Goal: Find specific page/section: Find specific page/section

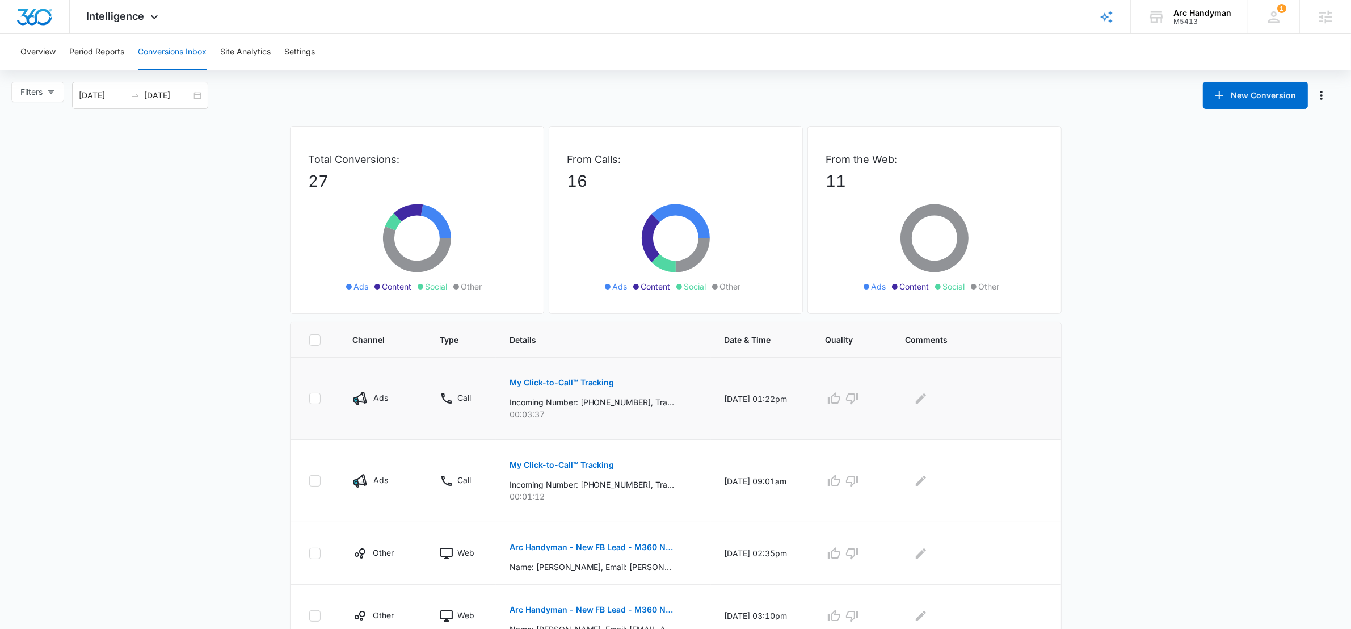
scroll to position [123, 0]
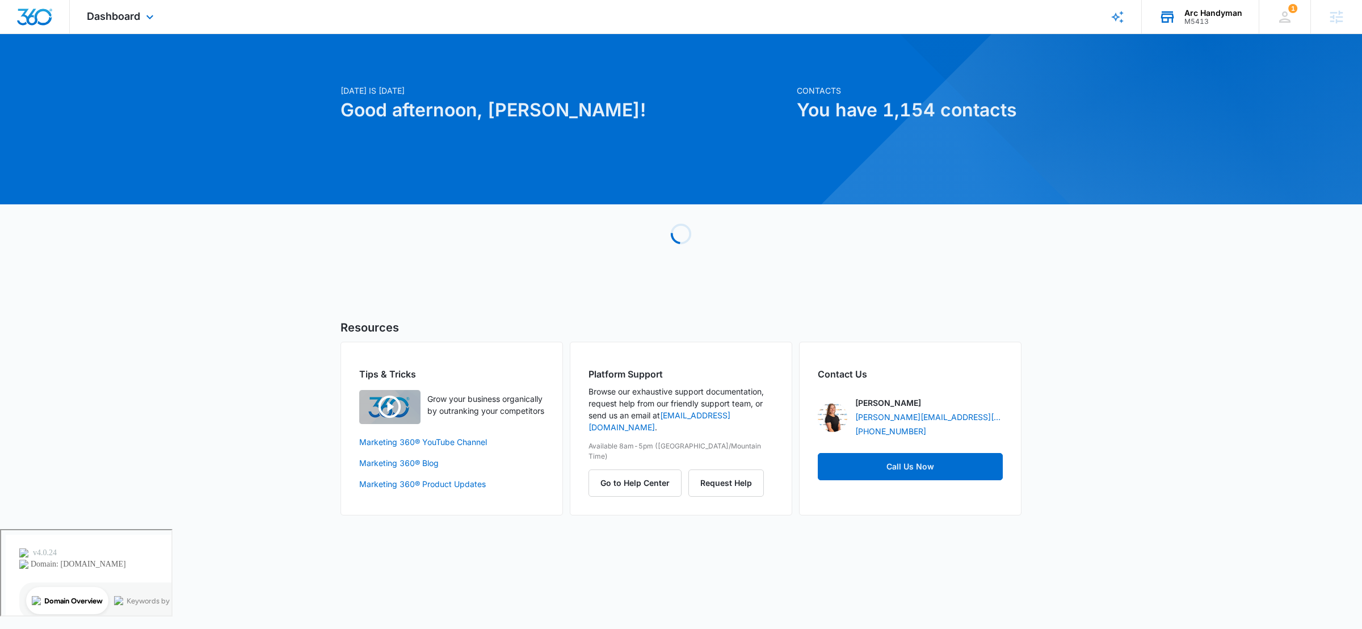
click at [1205, 12] on div "Arc Handyman" at bounding box center [1213, 13] width 58 height 9
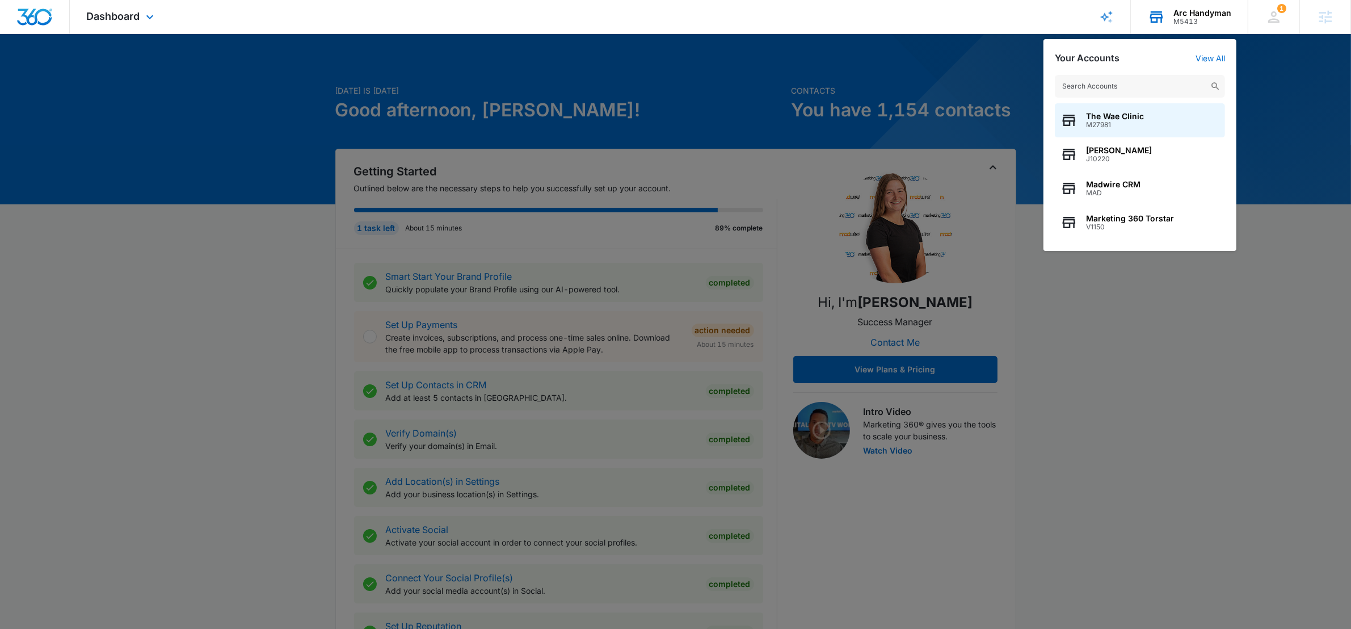
click at [1095, 83] on input "text" at bounding box center [1140, 86] width 170 height 23
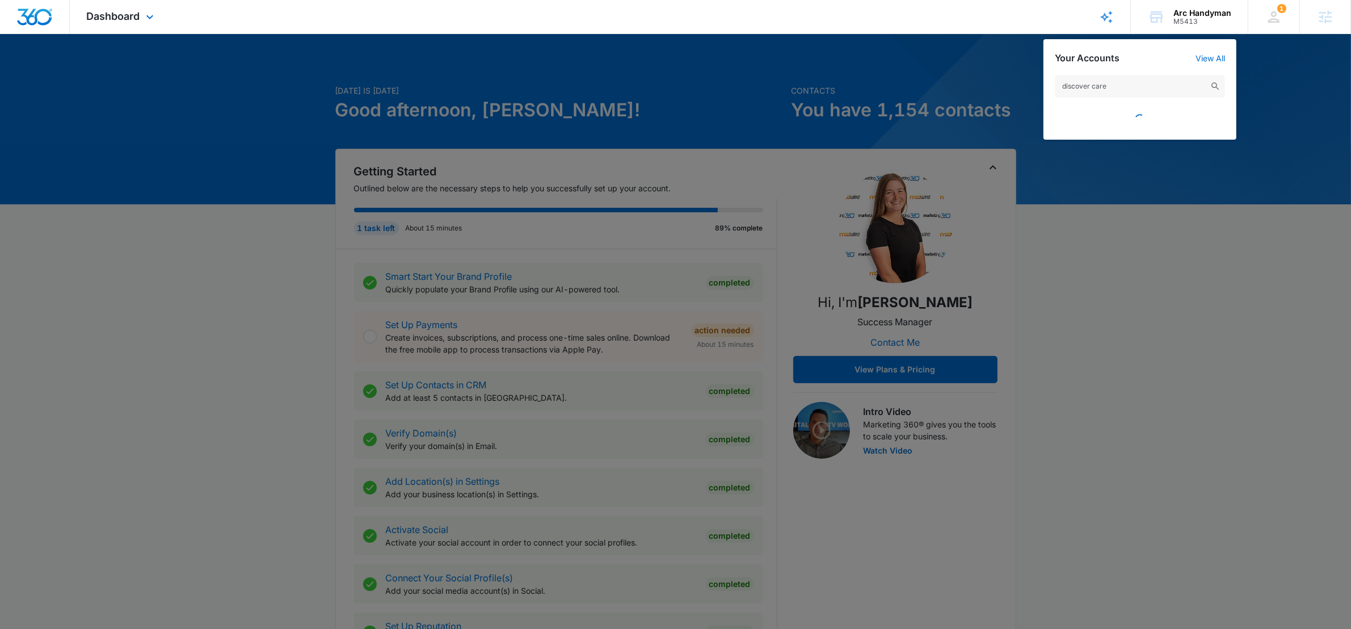
type input "discover care"
click at [1291, 181] on div at bounding box center [675, 314] width 1351 height 629
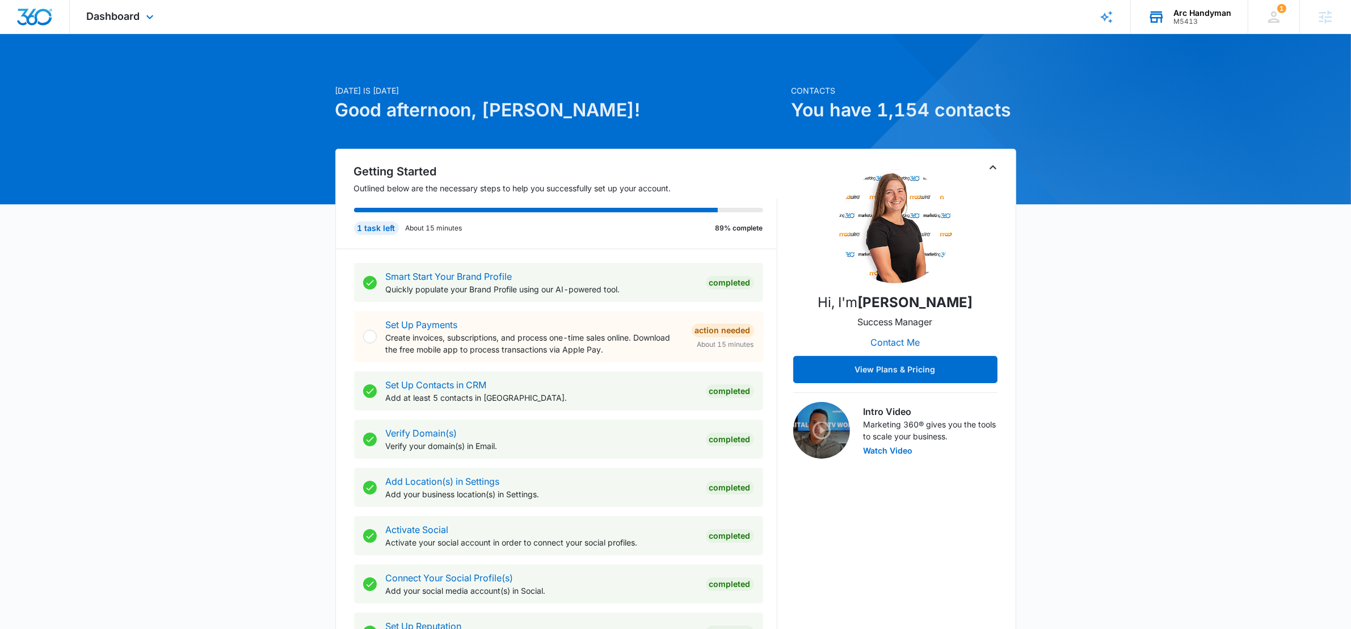
click at [1209, 27] on div "Arc Handyman M5413 Your Accounts View All" at bounding box center [1189, 16] width 117 height 33
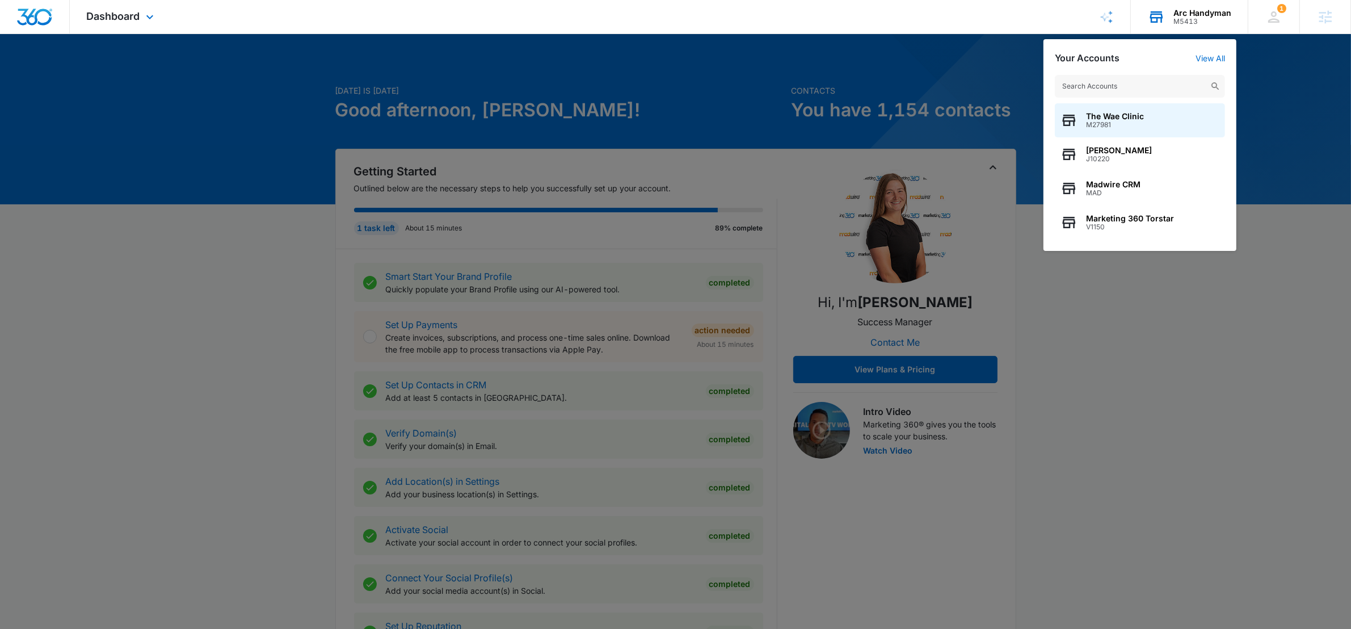
click at [1148, 90] on input "text" at bounding box center [1140, 86] width 170 height 23
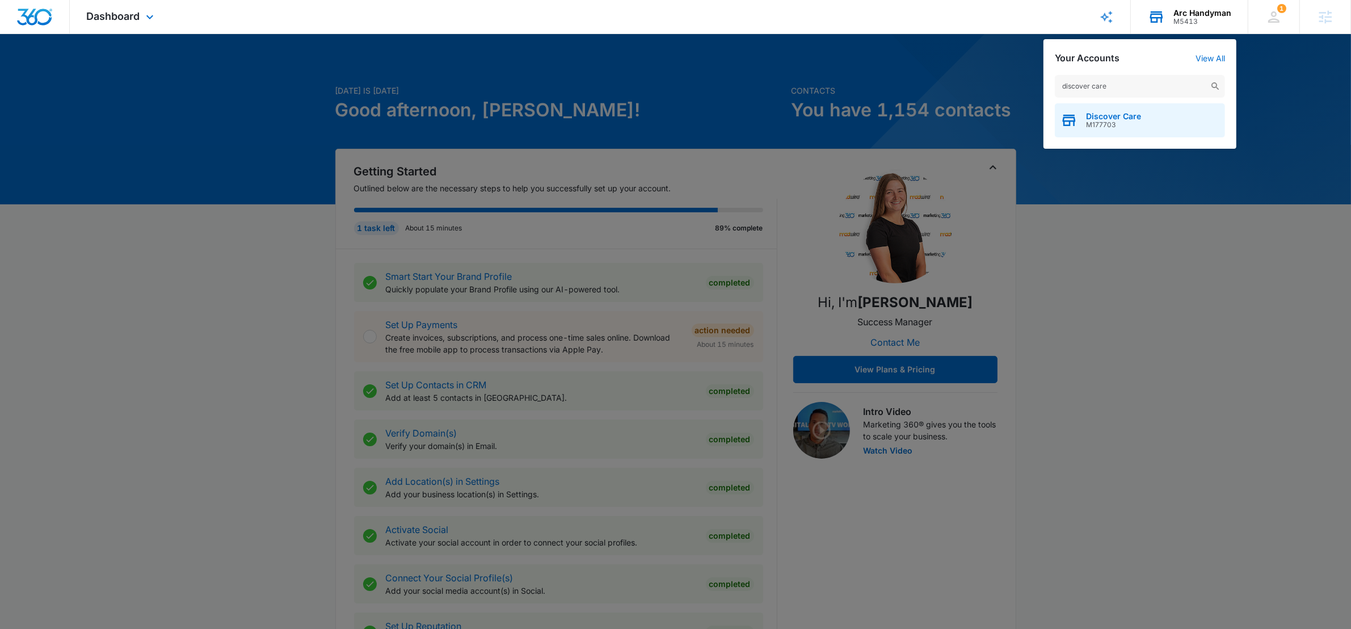
type input "discover care"
click at [1092, 112] on span "Discover Care" at bounding box center [1113, 116] width 55 height 9
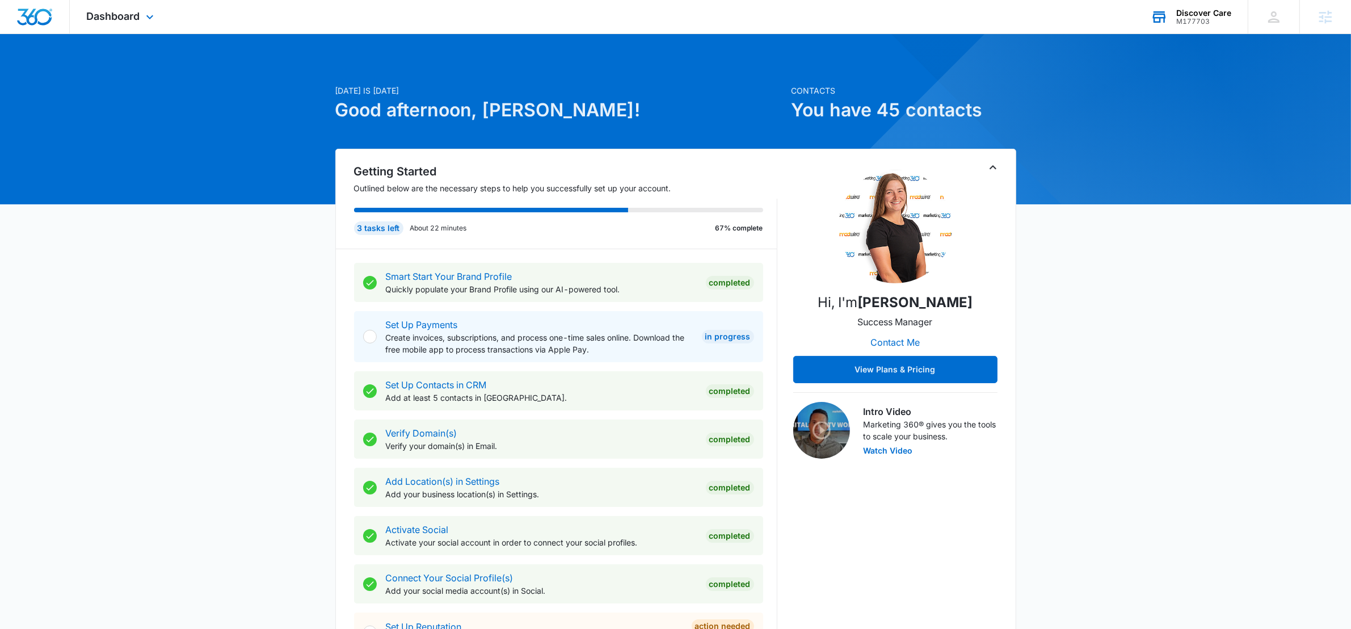
click at [716, 22] on div "Dashboard Apps Reputation Websites Forms CRM Email Social Payments POS Content …" at bounding box center [675, 17] width 1351 height 34
click at [119, 14] on span "Dashboard" at bounding box center [113, 16] width 53 height 12
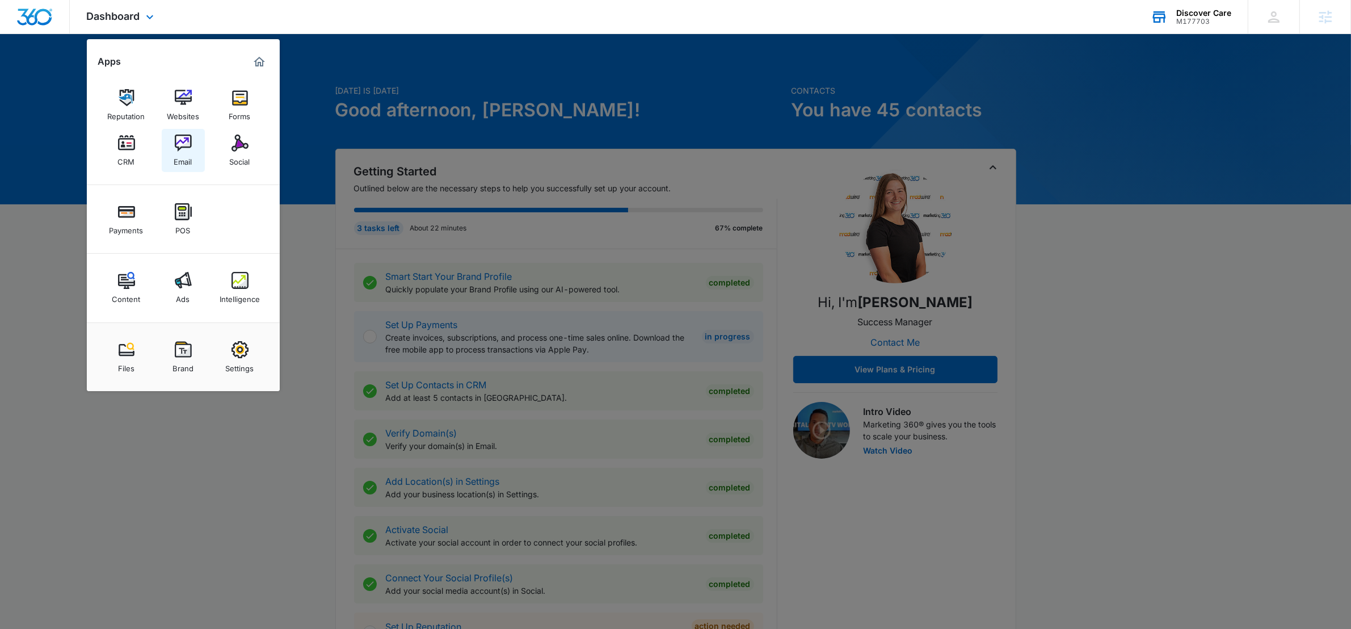
click at [187, 145] on img at bounding box center [183, 142] width 17 height 17
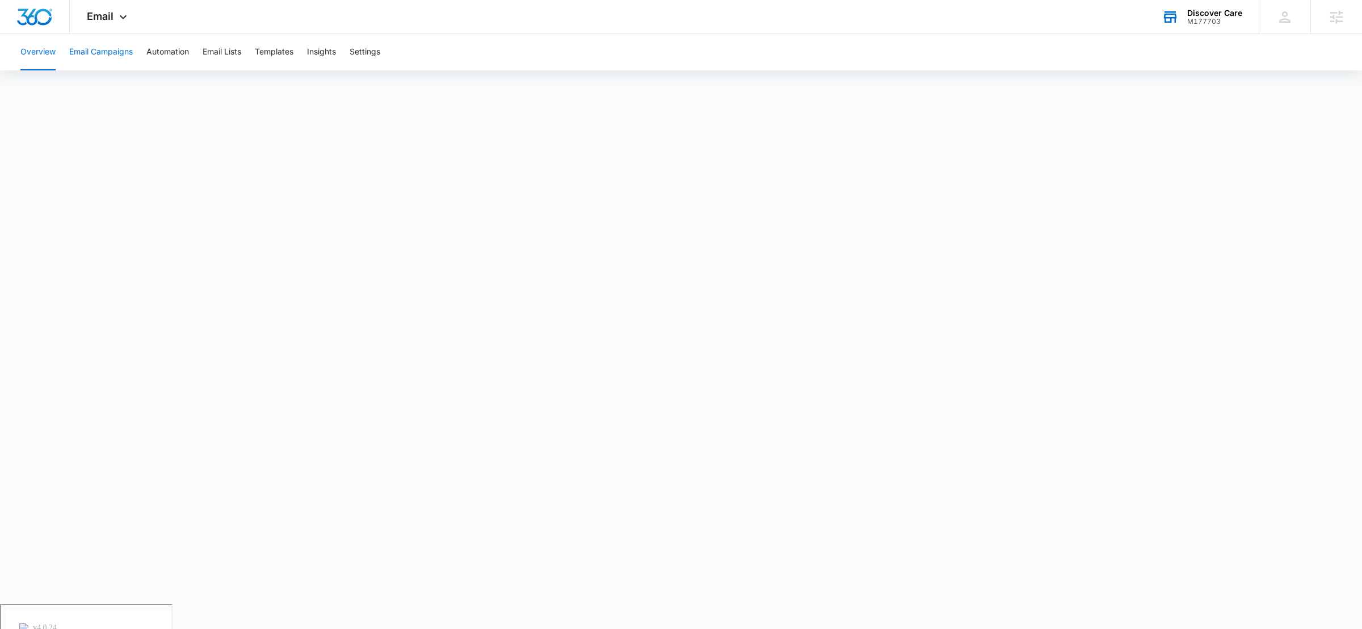
click at [99, 56] on button "Email Campaigns" at bounding box center [101, 52] width 64 height 36
click at [281, 49] on button "Templates" at bounding box center [274, 52] width 39 height 36
click at [113, 21] on span "Email" at bounding box center [100, 16] width 27 height 12
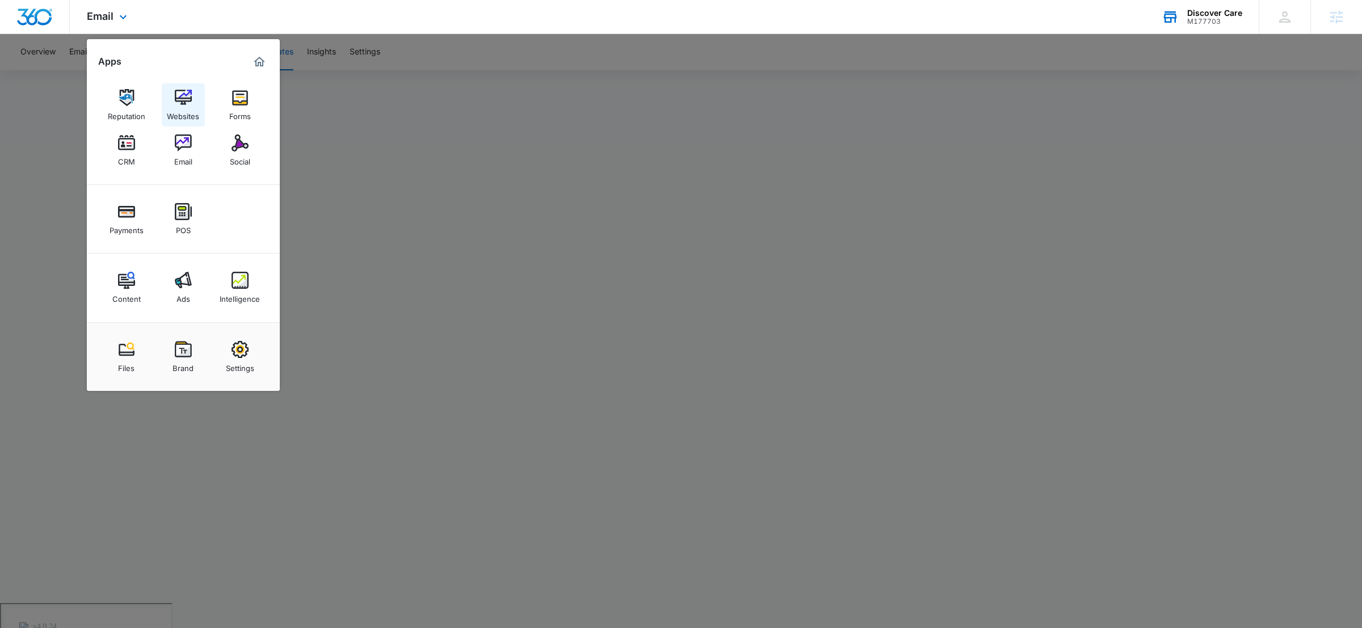
click at [175, 103] on img at bounding box center [183, 97] width 17 height 17
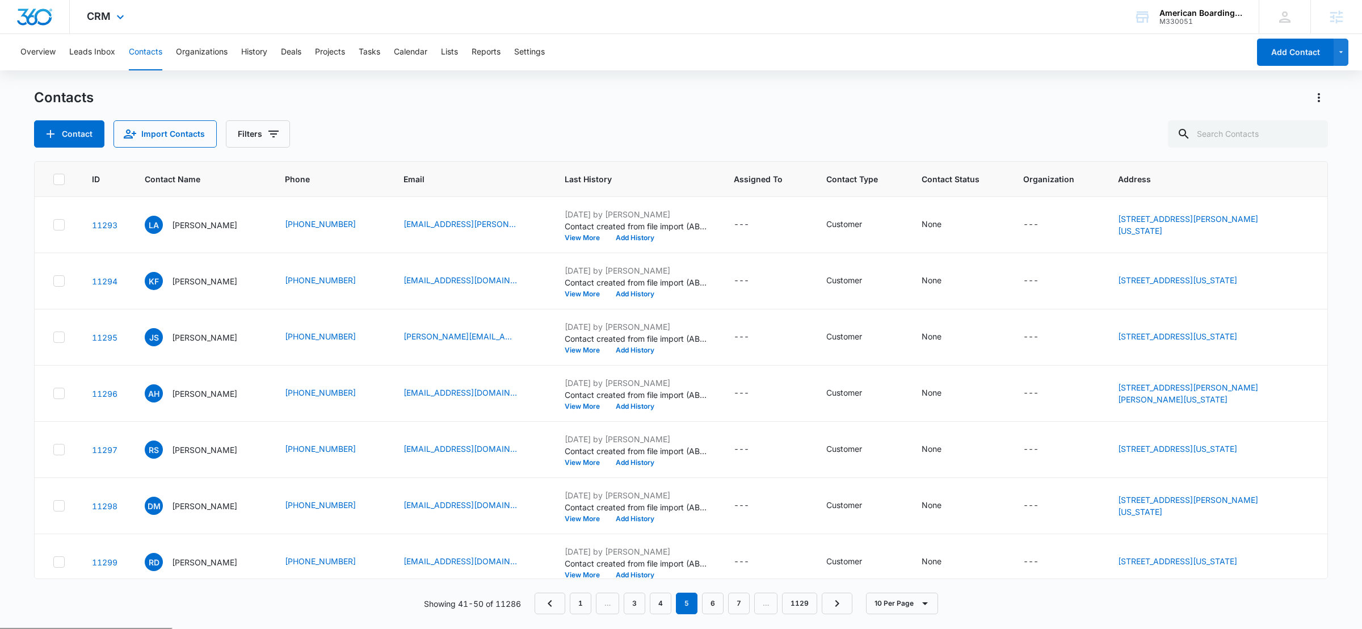
scroll to position [32, 0]
